Goal: Communication & Community: Answer question/provide support

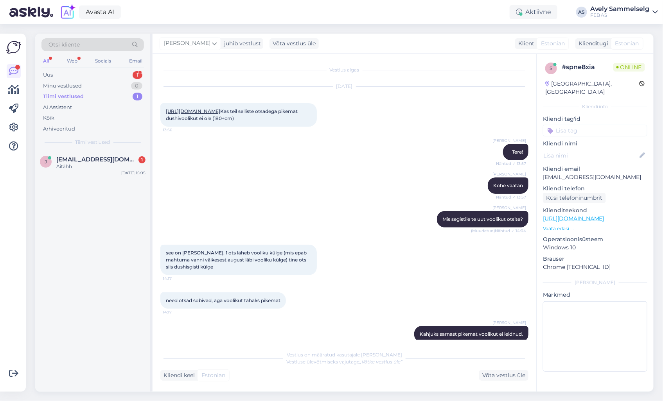
scroll to position [206, 0]
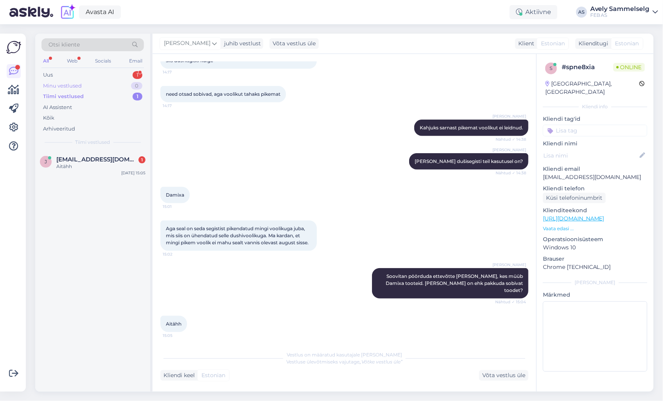
click at [59, 92] on div "Tiimi vestlused 1" at bounding box center [92, 96] width 102 height 11
click at [64, 85] on div "Minu vestlused" at bounding box center [62, 86] width 39 height 8
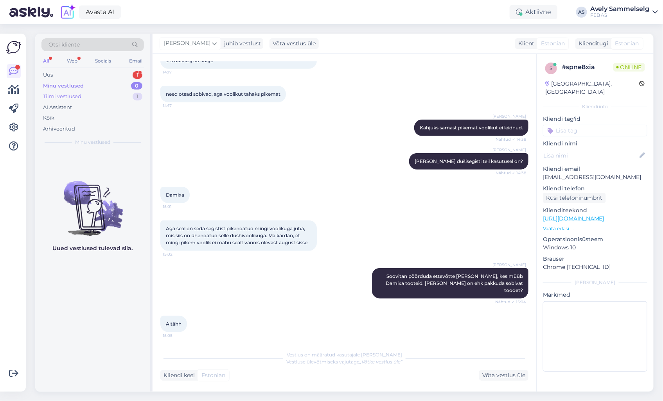
click at [65, 95] on div "Tiimi vestlused" at bounding box center [62, 97] width 38 height 8
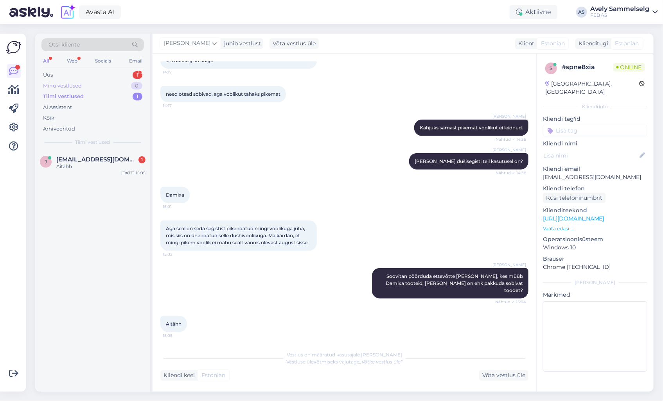
click at [67, 88] on div "Minu vestlused" at bounding box center [62, 86] width 39 height 8
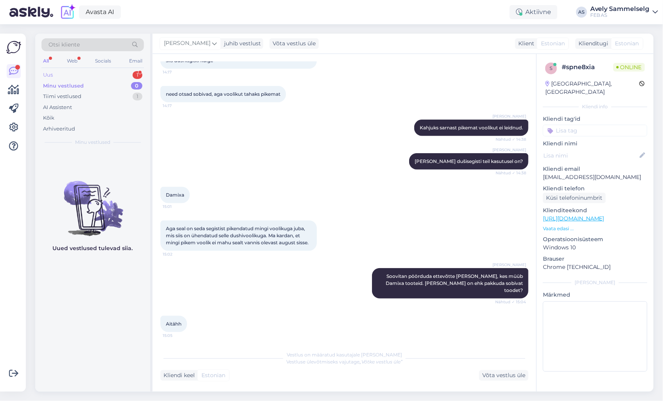
click at [72, 77] on div "Uus 1" at bounding box center [92, 75] width 102 height 11
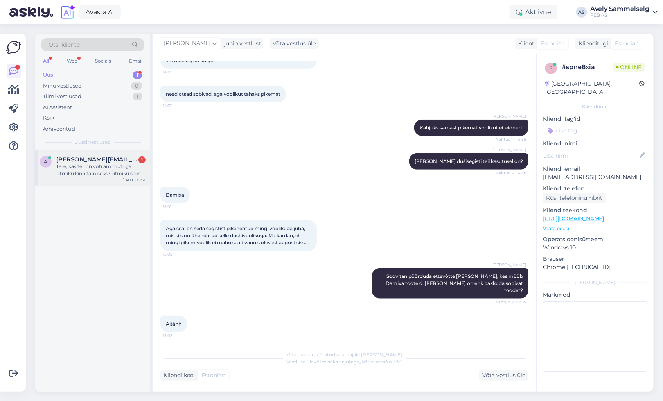
click at [79, 175] on div "Tere, kas teil on võti am mutriga liitmiku kinnitamiseks? liitmiku sees sellise…" at bounding box center [100, 170] width 89 height 14
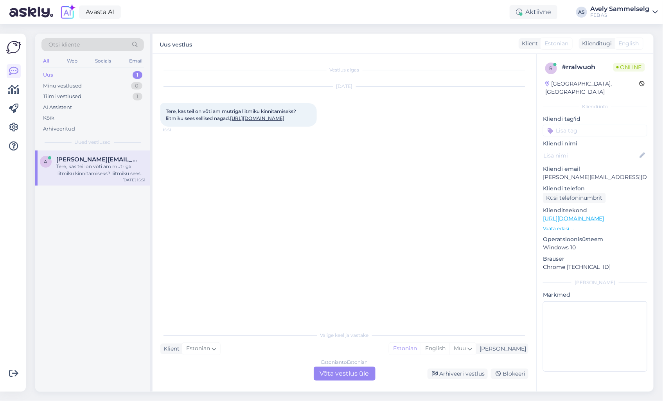
click at [334, 377] on div "Estonian to Estonian Võta vestlus üle" at bounding box center [345, 374] width 62 height 14
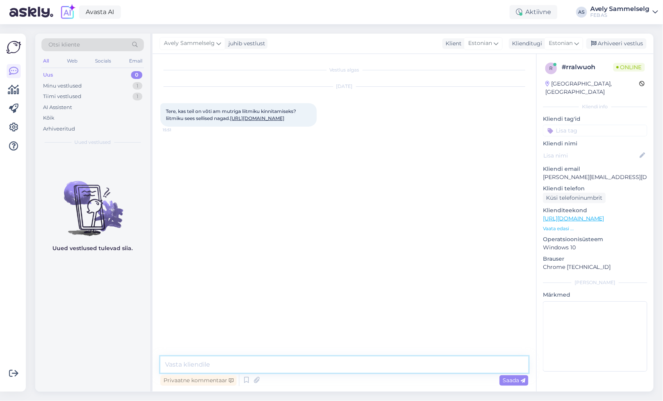
click at [329, 363] on textarea at bounding box center [344, 365] width 368 height 16
click at [230, 121] on link "[URL][DOMAIN_NAME]" at bounding box center [257, 118] width 54 height 6
click at [369, 366] on textarea at bounding box center [344, 365] width 368 height 16
type textarea "Tere!"
type textarea "Uurin, läheb veidi aega"
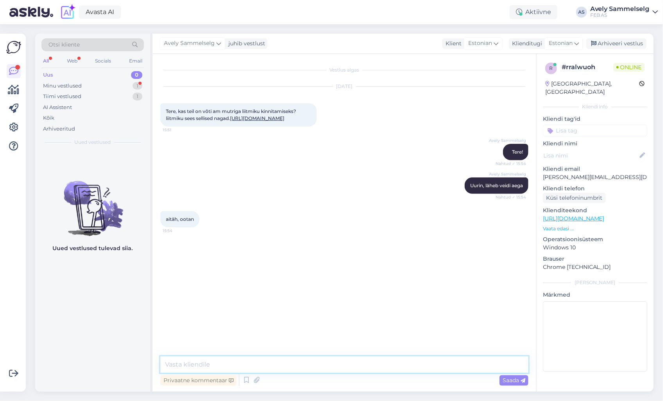
drag, startPoint x: 397, startPoint y: 371, endPoint x: 388, endPoint y: 357, distance: 17.1
click at [397, 371] on textarea at bounding box center [344, 365] width 368 height 16
click at [233, 121] on link "[URL][DOMAIN_NAME]" at bounding box center [257, 118] width 54 height 6
drag, startPoint x: 258, startPoint y: 125, endPoint x: 155, endPoint y: 114, distance: 103.9
click at [155, 114] on div "Vestlus algas [DATE] Tere, kas teil on võti am mutriga liitmiku kinnitamiseks? …" at bounding box center [345, 223] width 384 height 338
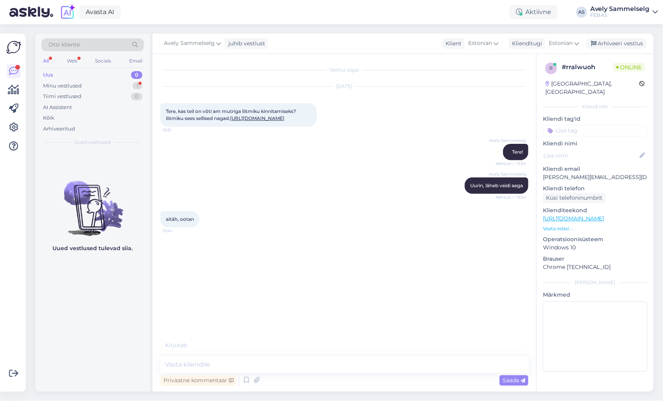
copy span "Tere, kas teil on võti am mutriga liitmiku kinnitamiseks? liitmiku sees sellise…"
click at [388, 103] on div "[DATE] Tere, kas teil on võti am mutriga liitmiku kinnitamiseks? liitmiku sees …" at bounding box center [344, 106] width 368 height 57
click at [110, 84] on div "Minu vestlused 1" at bounding box center [92, 86] width 102 height 11
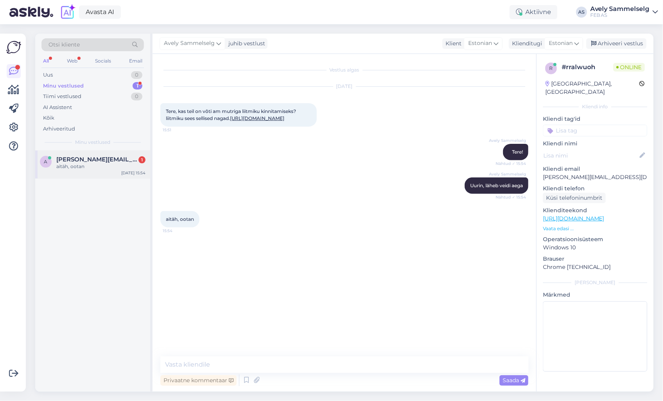
click at [94, 161] on span "[PERSON_NAME][EMAIL_ADDRESS][DOMAIN_NAME]" at bounding box center [96, 159] width 81 height 7
click at [254, 368] on textarea at bounding box center [344, 365] width 368 height 16
click at [350, 361] on textarea at bounding box center [344, 365] width 368 height 16
paste textarea "[URL][DOMAIN_NAME]"
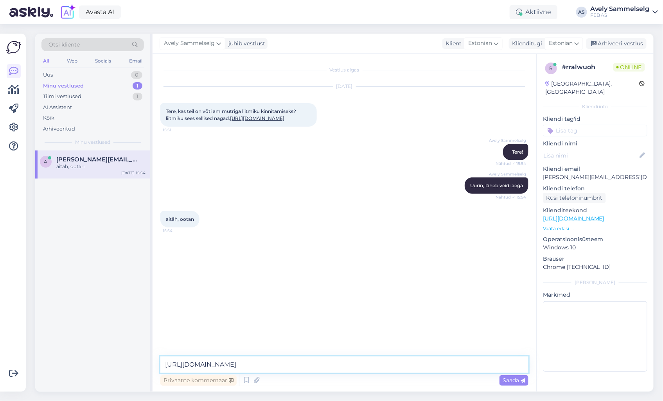
type textarea "[URL][DOMAIN_NAME]"
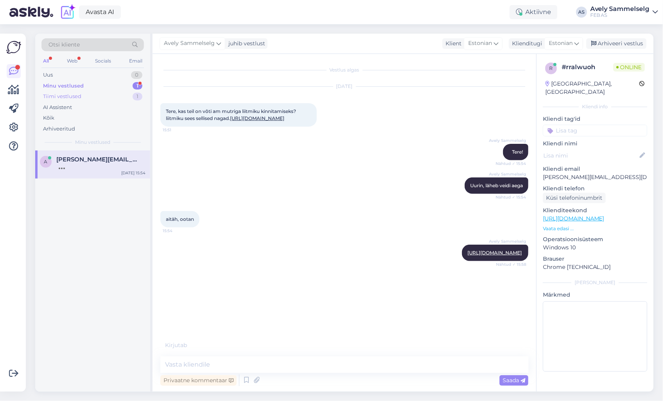
click at [106, 97] on div "Tiimi vestlused 1" at bounding box center [92, 96] width 102 height 11
click at [100, 86] on div "Minu vestlused 1" at bounding box center [92, 86] width 102 height 11
click at [86, 160] on span "[PERSON_NAME][EMAIL_ADDRESS][DOMAIN_NAME]" at bounding box center [96, 159] width 81 height 7
click at [551, 225] on p "Vaata edasi ..." at bounding box center [595, 228] width 104 height 7
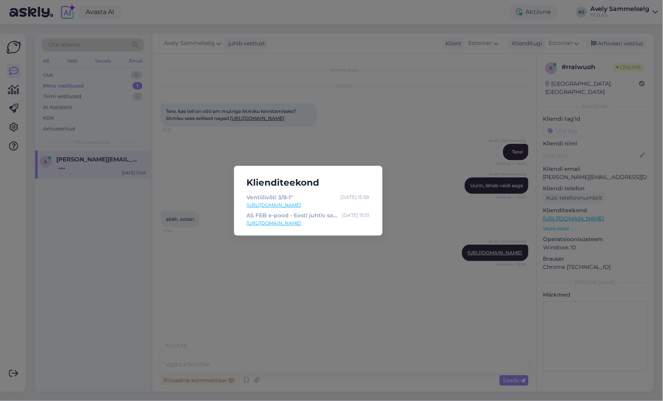
click at [397, 271] on div "Klienditeekond Ventiilivõti 3/8-1" [DATE] 15:58 [URL][DOMAIN_NAME] AS FEB e-poo…" at bounding box center [331, 200] width 663 height 401
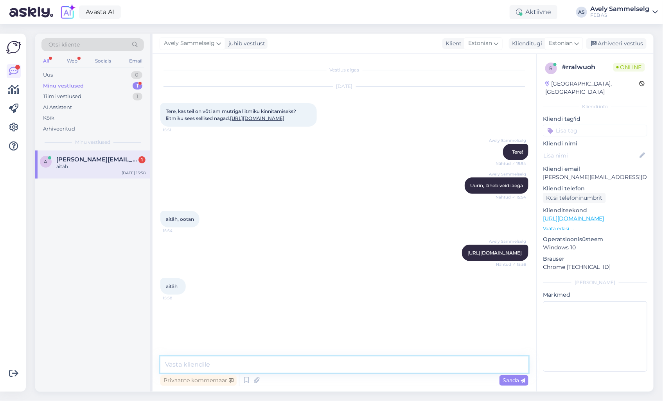
click at [346, 363] on textarea at bounding box center [344, 365] width 368 height 16
type textarea "Kas saan veel kuidagi iks olla?"
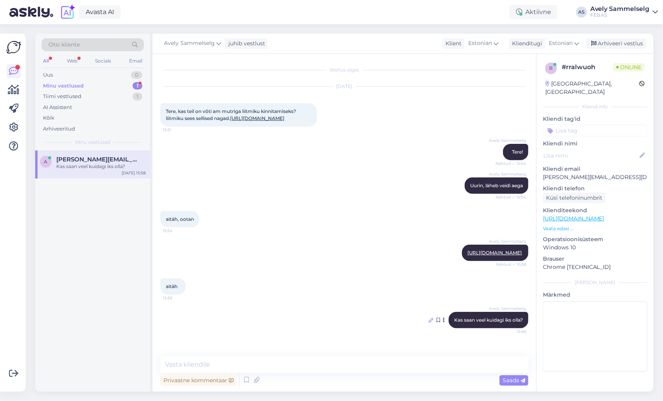
click at [429, 323] on icon at bounding box center [431, 320] width 5 height 5
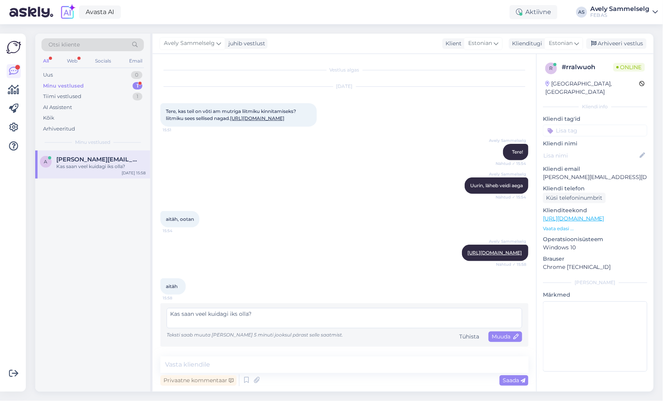
click at [229, 322] on textarea "Kas saan veel kuidagi iks olla?" at bounding box center [344, 318] width 355 height 20
type textarea "Kas saan veel kuidagi abiks olla?"
click at [505, 339] on div "Muuda" at bounding box center [505, 337] width 34 height 11
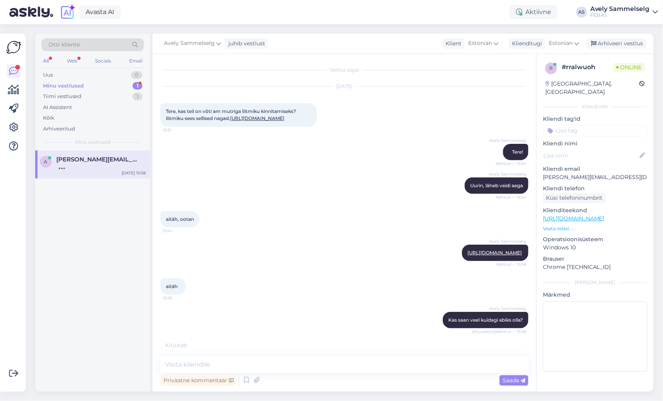
scroll to position [2, 0]
click at [389, 362] on textarea at bounding box center [344, 365] width 368 height 16
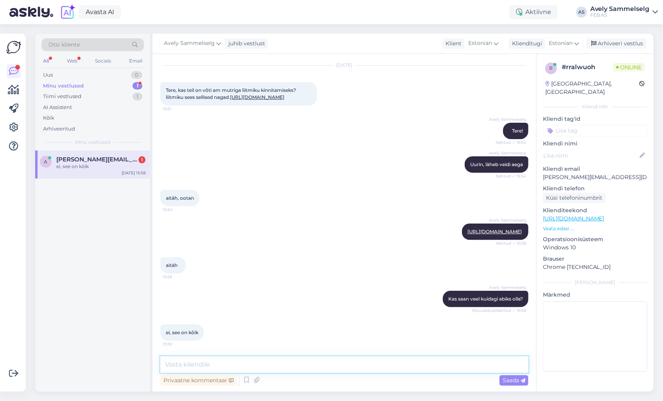
click at [386, 361] on textarea at bounding box center [344, 365] width 368 height 16
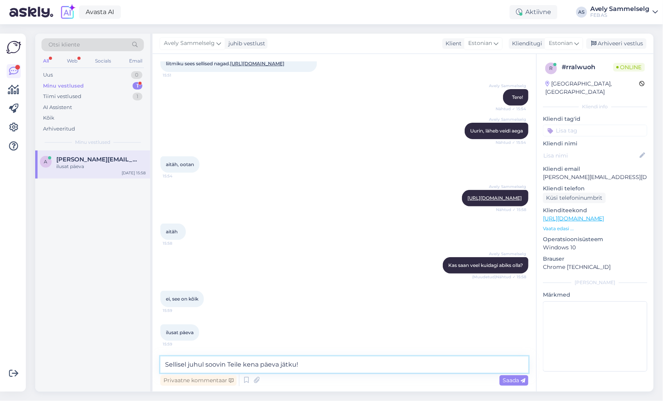
click at [228, 364] on textarea "Sellisel juhul soovin Teile kena päeva jätku!" at bounding box center [344, 365] width 368 height 16
click at [242, 366] on textarea "Sellisel juhul soovin Teile kena päeva jätku!" at bounding box center [344, 365] width 368 height 16
type textarea "Sellisel juhul soovin Teile samuti kena päeva jätku!"
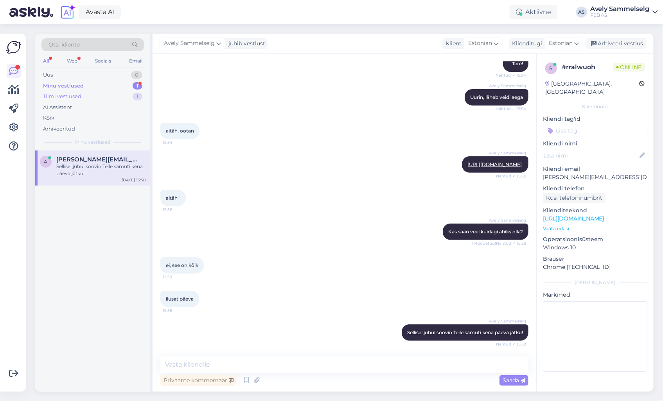
click at [101, 97] on div "Tiimi vestlused 1" at bounding box center [92, 96] width 102 height 11
click at [104, 164] on div "Kogu aeg läks tellimine meelest ja nüüd vaatan, et enam ei [PERSON_NAME]" at bounding box center [100, 170] width 89 height 14
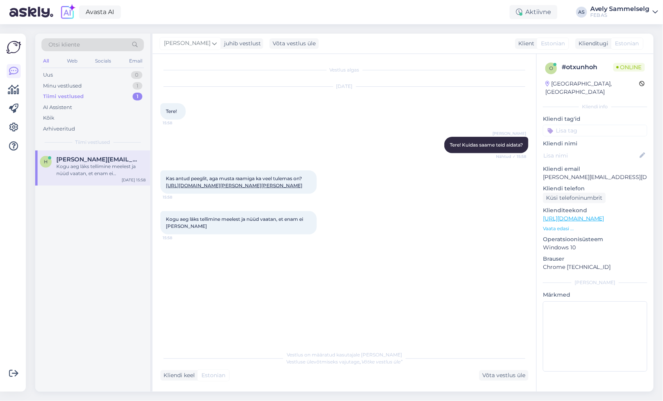
scroll to position [0, 0]
click at [235, 189] on div "Kas antud peeglit, aga musta raamiga ka veel tulemas on? [URL][DOMAIN_NAME][PER…" at bounding box center [238, 181] width 156 height 23
click at [240, 185] on link "[URL][DOMAIN_NAME][PERSON_NAME][PERSON_NAME]" at bounding box center [234, 186] width 136 height 6
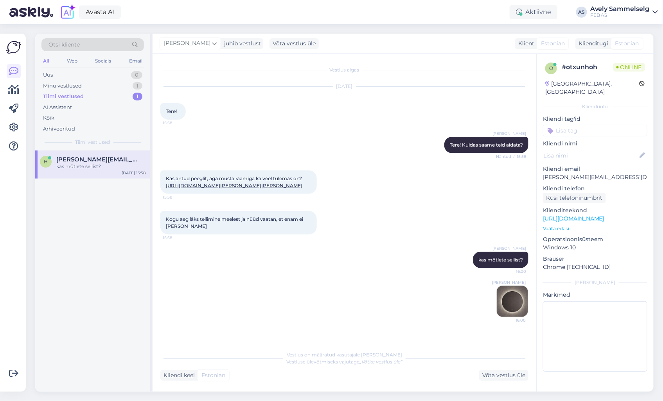
click at [506, 306] on img at bounding box center [512, 301] width 31 height 31
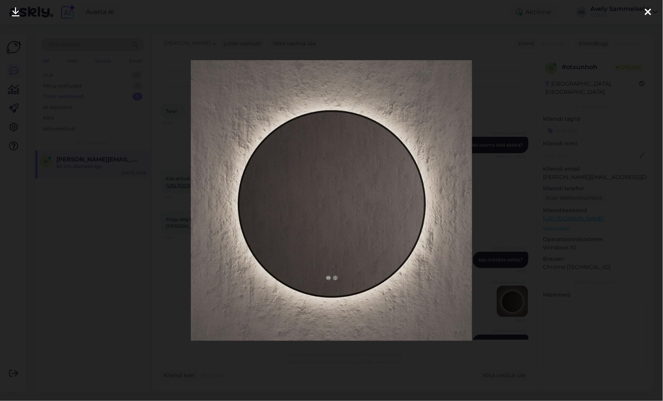
scroll to position [26, 0]
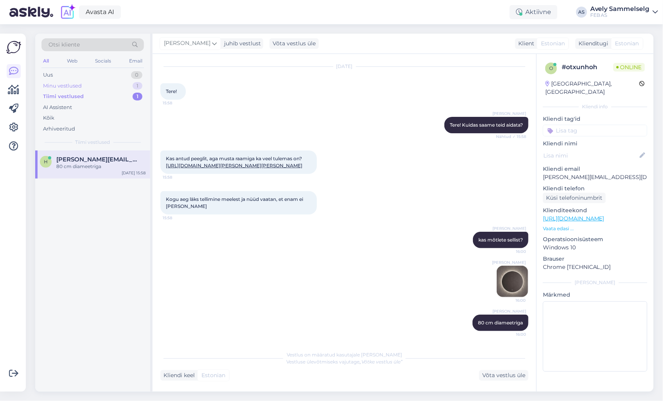
click at [90, 87] on div "Minu vestlused 1" at bounding box center [92, 86] width 102 height 11
click at [101, 182] on div "a [EMAIL_ADDRESS][DOMAIN_NAME] Sellisel juhul soovin Teile samuti kena päeva jä…" at bounding box center [92, 168] width 115 height 35
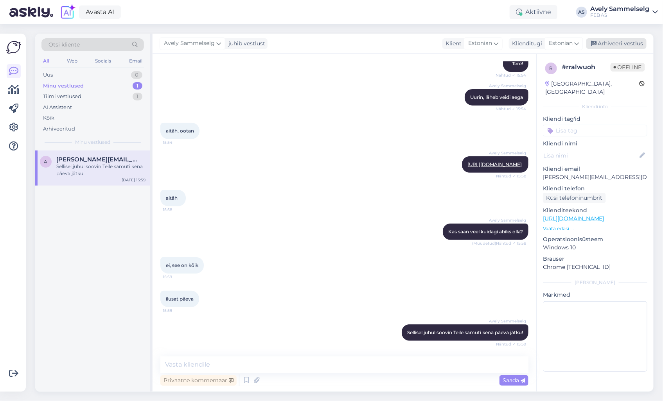
click at [630, 42] on div "Arhiveeri vestlus" at bounding box center [616, 43] width 60 height 11
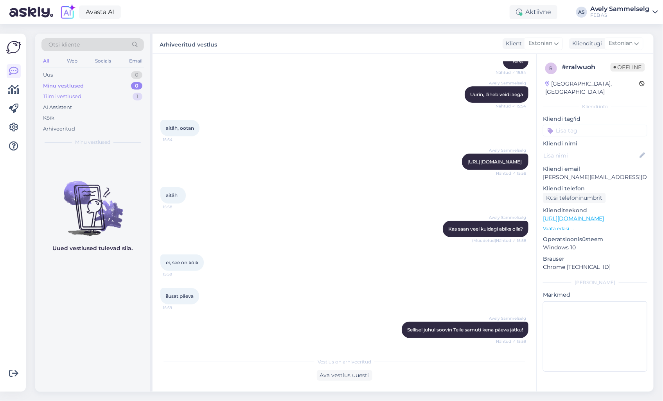
click at [75, 95] on div "Tiimi vestlused" at bounding box center [62, 97] width 38 height 8
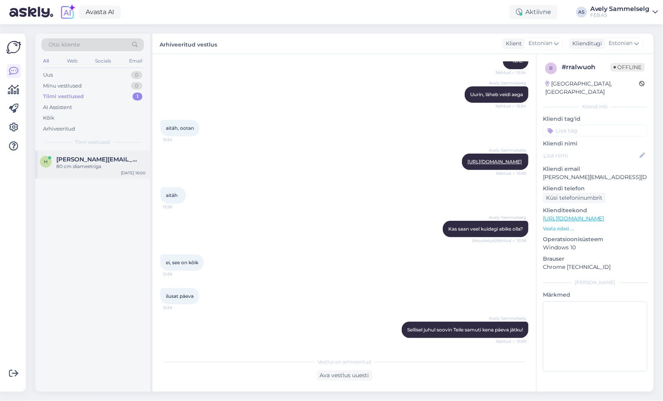
click at [98, 159] on span "[PERSON_NAME][EMAIL_ADDRESS][DOMAIN_NAME]" at bounding box center [96, 159] width 81 height 7
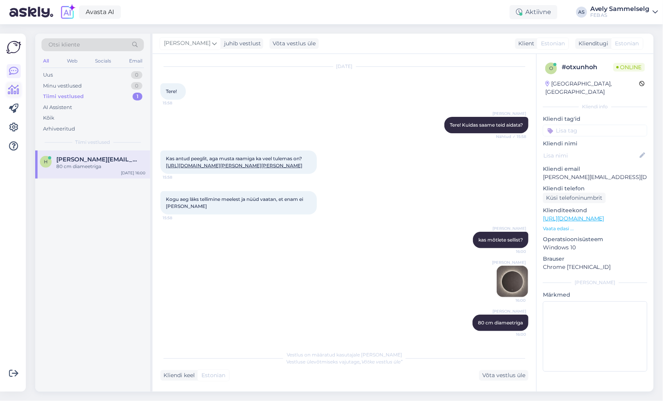
click at [9, 94] on icon at bounding box center [13, 89] width 11 height 9
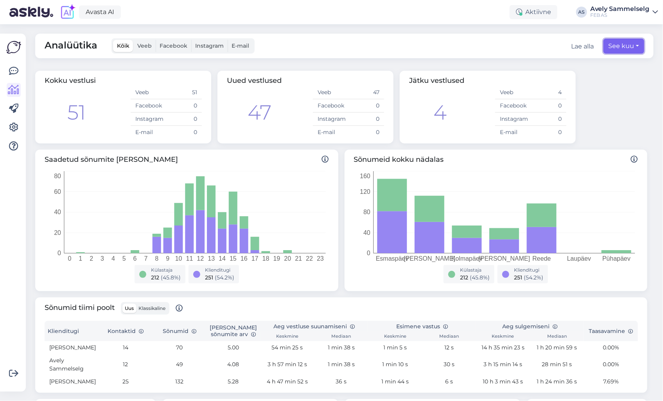
click at [620, 48] on button "See kuu" at bounding box center [623, 46] width 41 height 15
select select "9"
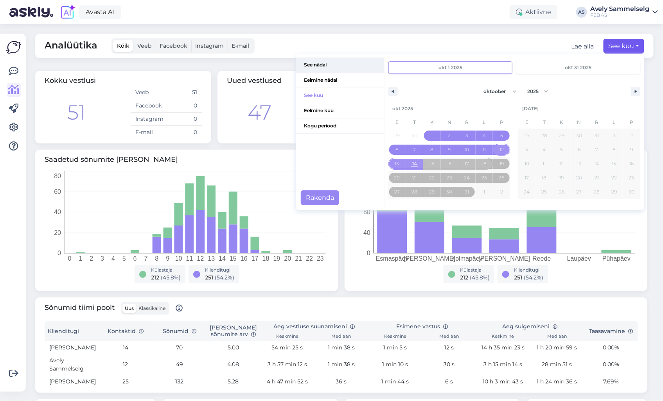
click at [318, 69] on span "See nädal" at bounding box center [340, 64] width 88 height 15
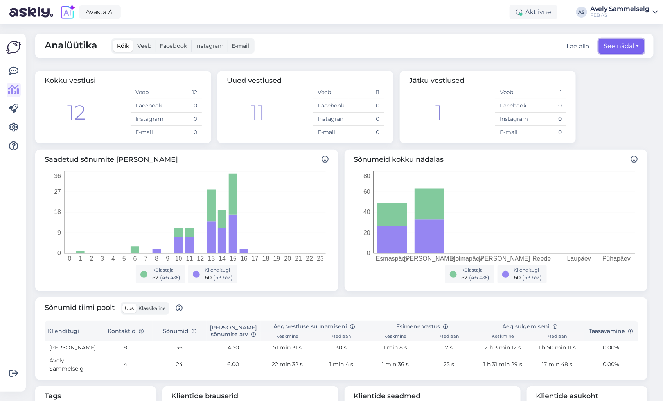
click at [618, 42] on button "See nädal" at bounding box center [621, 46] width 45 height 15
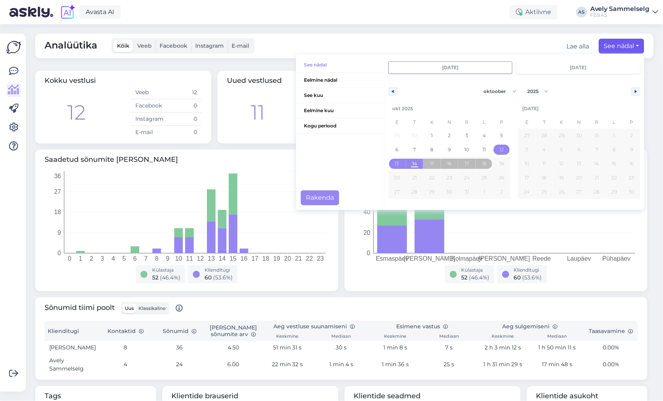
click at [275, 41] on div "Analüütika Kõik Veeb Facebook Instagram E-mail Lae alla See nädal See nädal Eel…" at bounding box center [344, 46] width 618 height 25
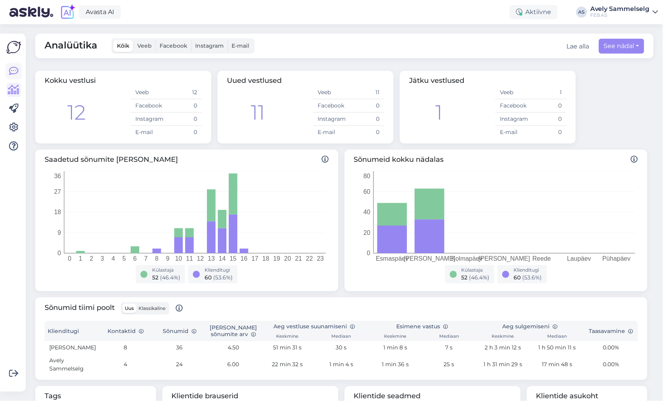
click at [16, 75] on icon at bounding box center [13, 70] width 9 height 9
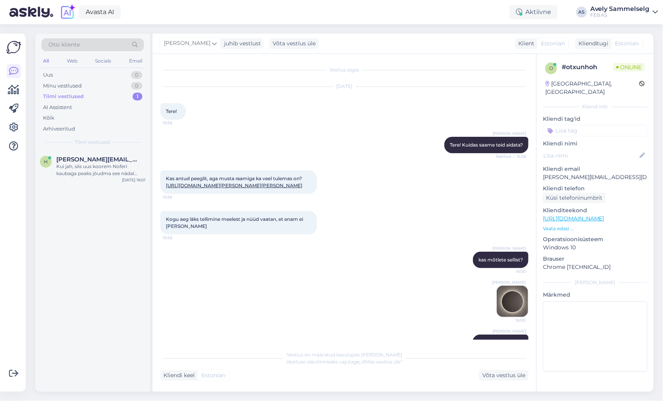
scroll to position [67, 0]
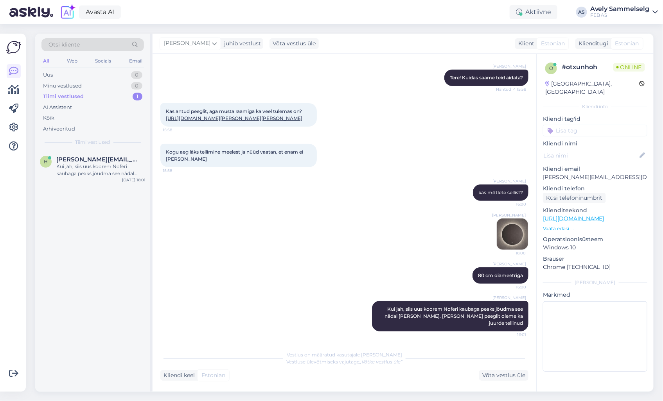
click at [70, 212] on div "h [PERSON_NAME][EMAIL_ADDRESS][DOMAIN_NAME] Kui jah, siis uus koorem Noferi kau…" at bounding box center [92, 271] width 115 height 241
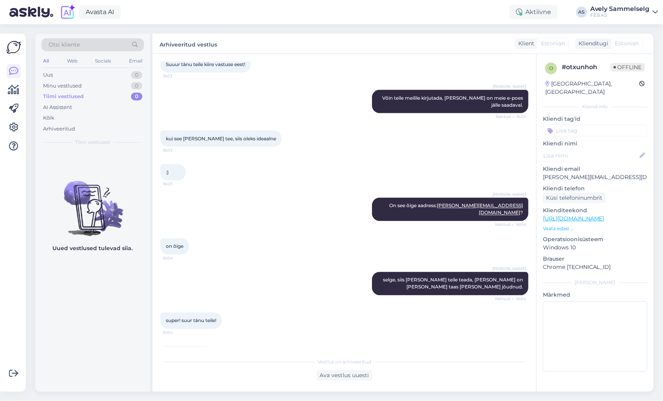
scroll to position [499, 0]
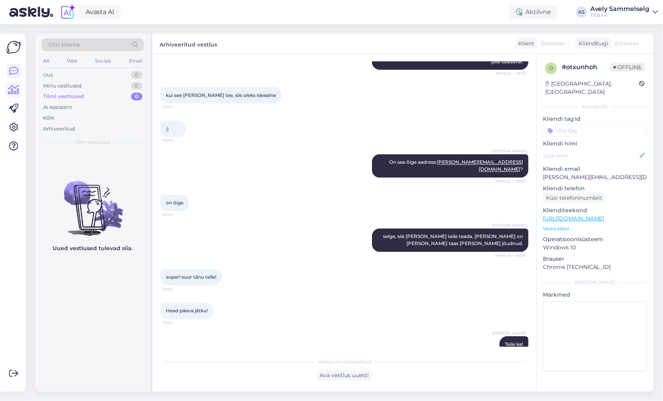
click at [13, 93] on icon at bounding box center [13, 89] width 11 height 9
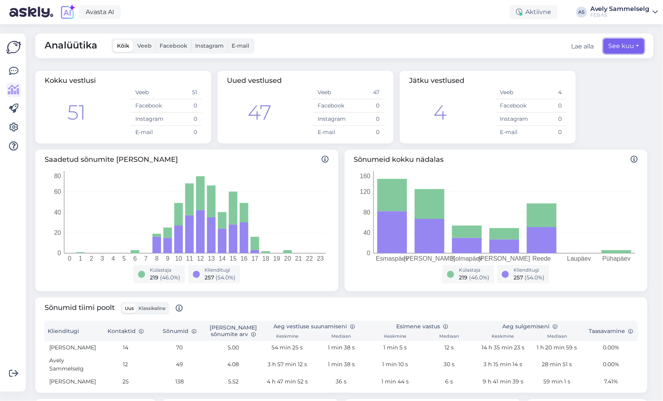
click at [603, 48] on button "See kuu" at bounding box center [623, 46] width 41 height 15
select select "9"
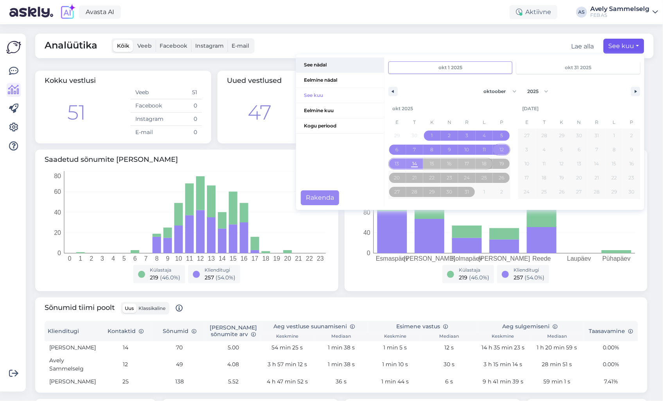
click at [302, 66] on span "See nädal" at bounding box center [340, 64] width 88 height 15
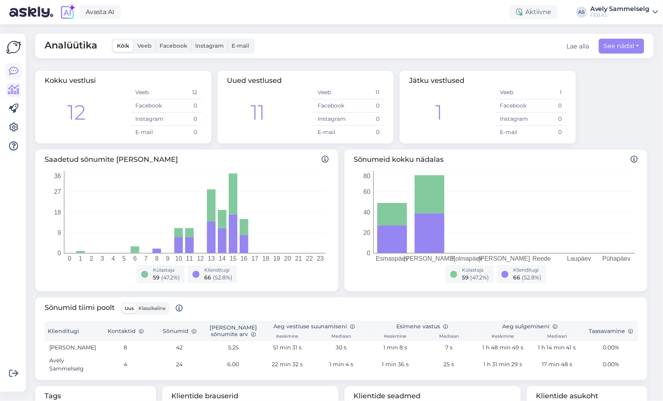
click at [17, 74] on icon at bounding box center [13, 70] width 9 height 9
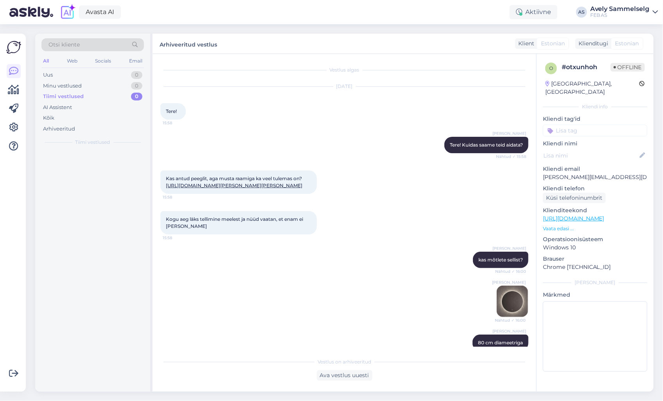
scroll to position [271, 0]
